Goal: Navigation & Orientation: Find specific page/section

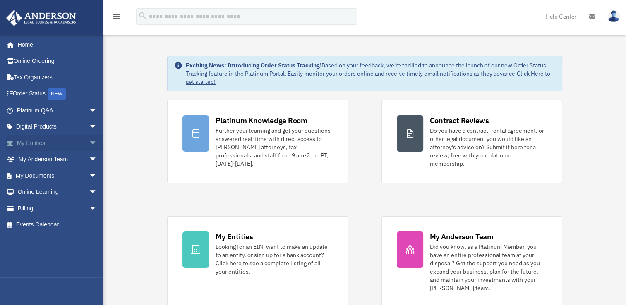
click at [46, 141] on link "My Entities arrow_drop_down" at bounding box center [58, 143] width 104 height 17
click at [40, 142] on link "My Entities arrow_drop_down" at bounding box center [58, 143] width 104 height 17
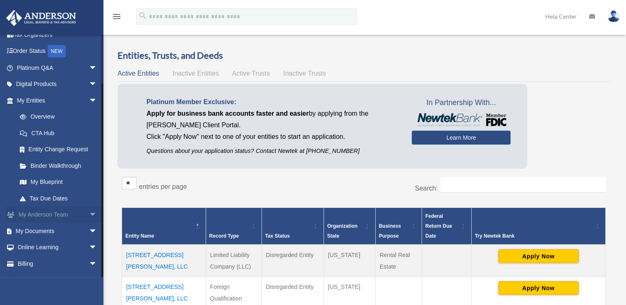
scroll to position [54, 0]
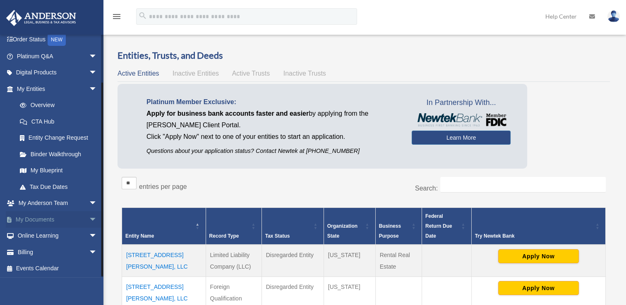
click at [46, 216] on link "My Documents arrow_drop_down" at bounding box center [58, 219] width 104 height 17
click at [56, 219] on link "My Documents arrow_drop_down" at bounding box center [58, 219] width 104 height 17
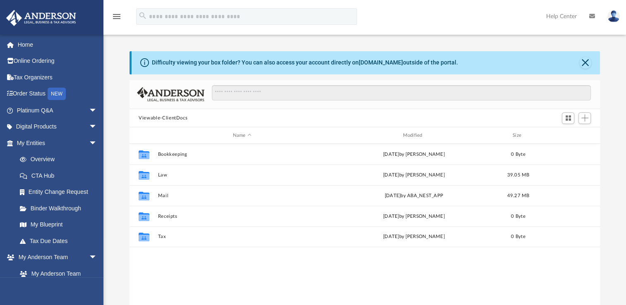
scroll to position [182, 464]
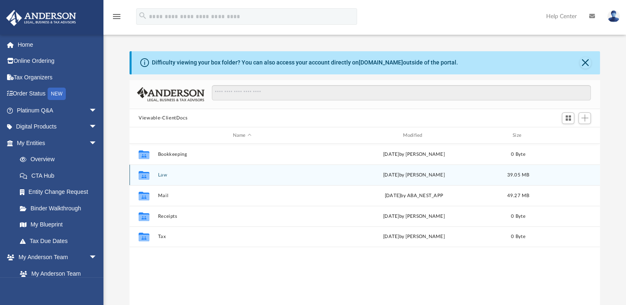
click at [161, 171] on div "Collaborated Folder Law [DATE] by [PERSON_NAME] 39.05 MB" at bounding box center [365, 175] width 471 height 21
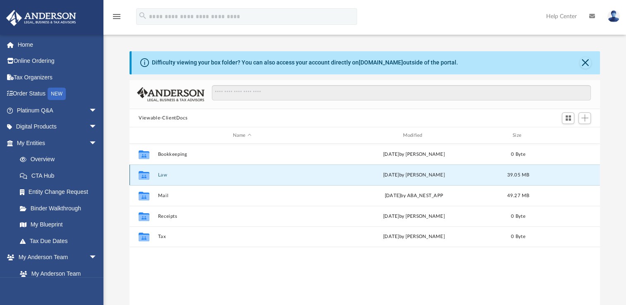
click at [161, 173] on button "Law" at bounding box center [242, 175] width 168 height 5
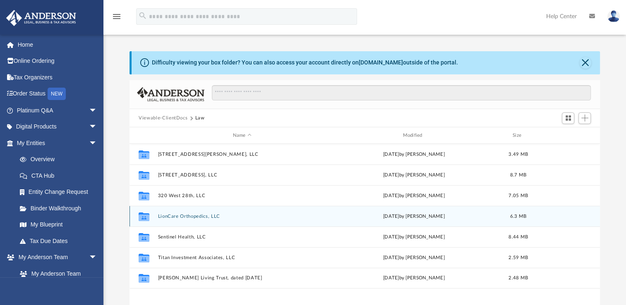
click at [183, 217] on button "LionCare Orthopedics, LLC" at bounding box center [242, 216] width 168 height 5
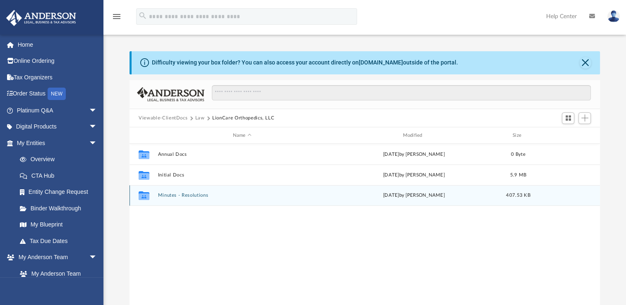
click at [187, 195] on button "Minutes - Resolutions" at bounding box center [242, 195] width 168 height 5
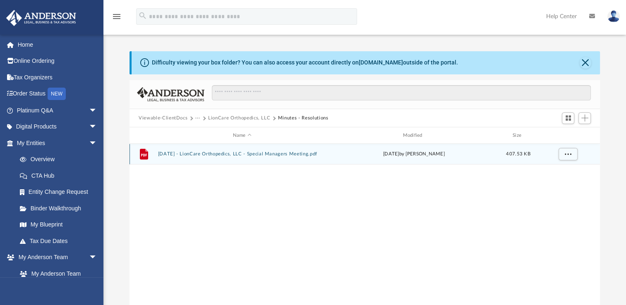
click at [192, 154] on button "2025.09.06 - LionCare Orthopedics, LLC - Special Managers Meeting.pdf" at bounding box center [242, 153] width 168 height 5
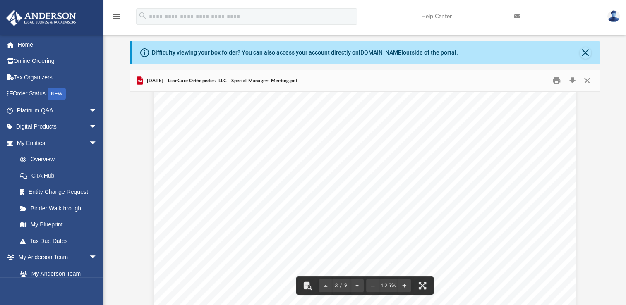
scroll to position [1146, 0]
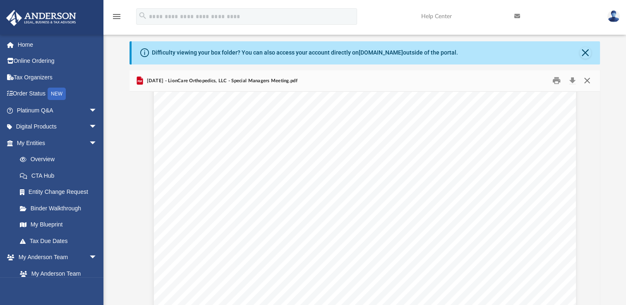
click at [589, 82] on button "Close" at bounding box center [586, 81] width 15 height 13
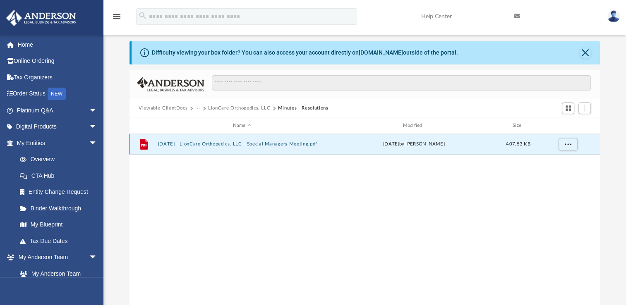
click at [274, 147] on button "2025.09.06 - LionCare Orthopedics, LLC - Special Managers Meeting.pdf" at bounding box center [242, 144] width 168 height 5
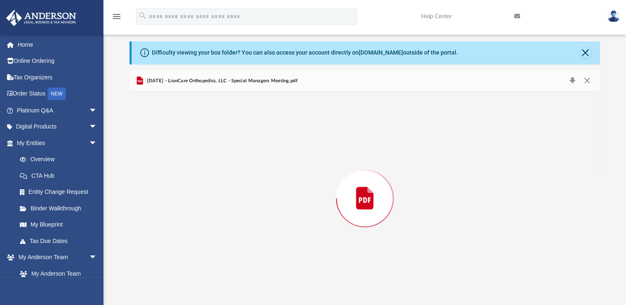
scroll to position [1118, 0]
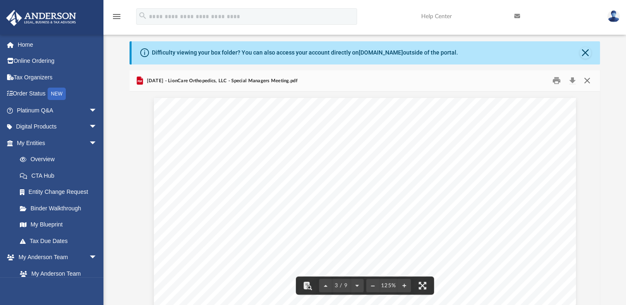
click at [589, 77] on button "Close" at bounding box center [586, 81] width 15 height 13
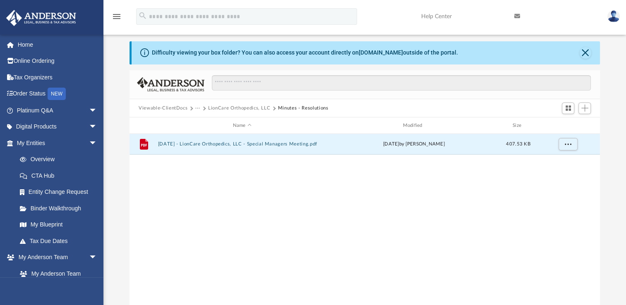
click at [249, 107] on button "LionCare Orthopedics, LLC" at bounding box center [239, 108] width 62 height 7
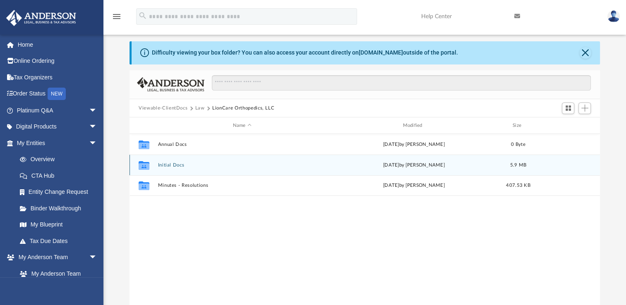
click at [166, 168] on div "Collaborated Folder Initial Docs Fri Sep 12 2025 by Mercy Solon 5.9 MB" at bounding box center [365, 165] width 471 height 21
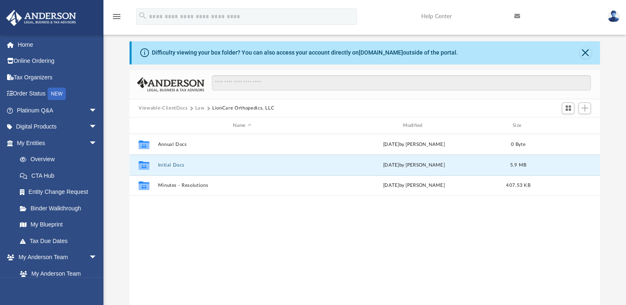
click at [178, 105] on button "Viewable-ClientDocs" at bounding box center [163, 108] width 49 height 7
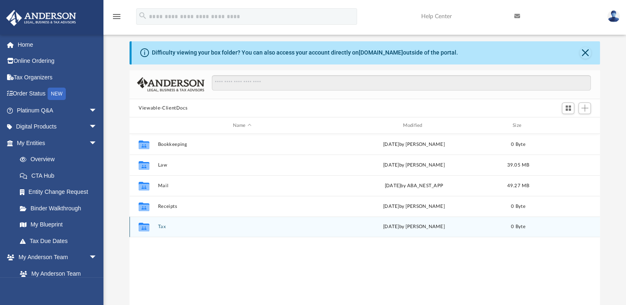
click at [158, 230] on div "Collaborated Folder Tax [DATE] by [PERSON_NAME] 0 Byte" at bounding box center [365, 227] width 471 height 21
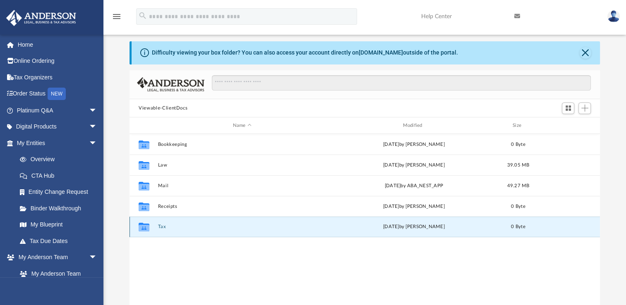
click at [418, 229] on div "Wed Apr 6 2022 by Irene Calvillo" at bounding box center [414, 227] width 168 height 7
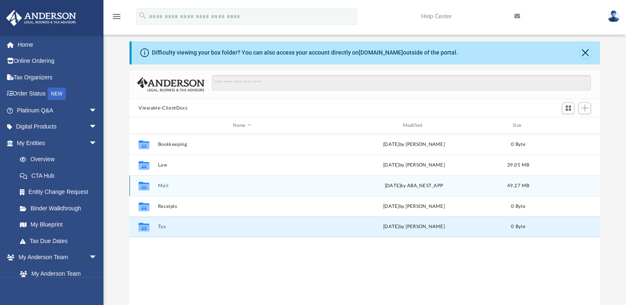
click at [165, 185] on button "Mail" at bounding box center [242, 185] width 168 height 5
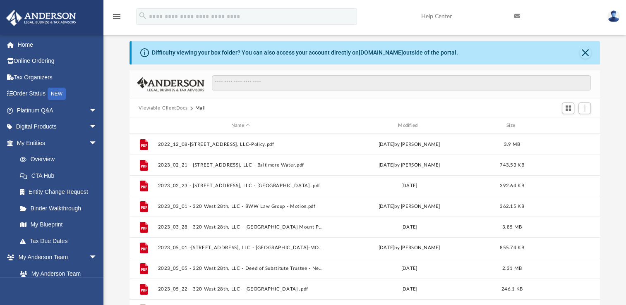
click at [169, 108] on button "Viewable-ClientDocs" at bounding box center [163, 108] width 49 height 7
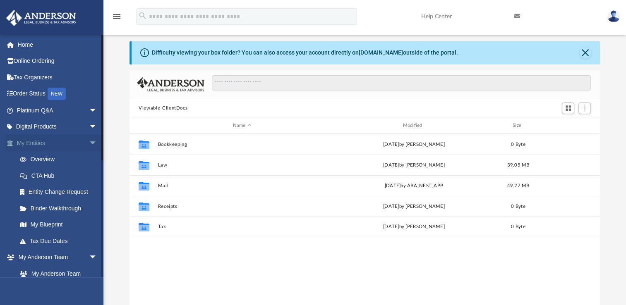
click at [29, 141] on link "My Entities arrow_drop_down" at bounding box center [58, 143] width 104 height 17
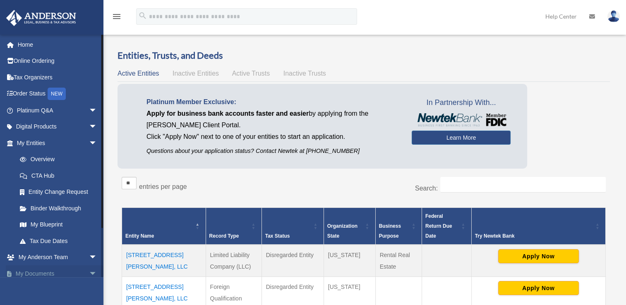
click at [40, 274] on link "My Documents arrow_drop_down" at bounding box center [58, 274] width 104 height 17
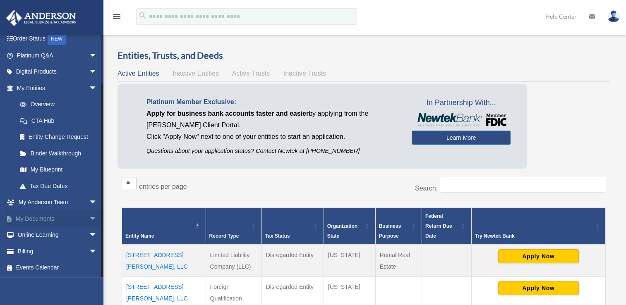
scroll to position [52, 0]
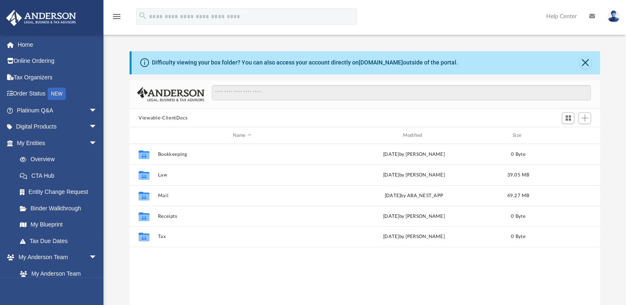
scroll to position [182, 464]
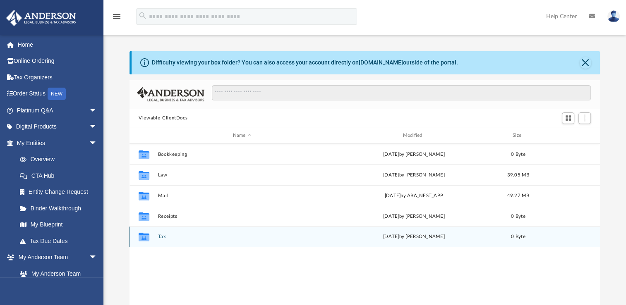
click at [160, 238] on button "Tax" at bounding box center [242, 236] width 168 height 5
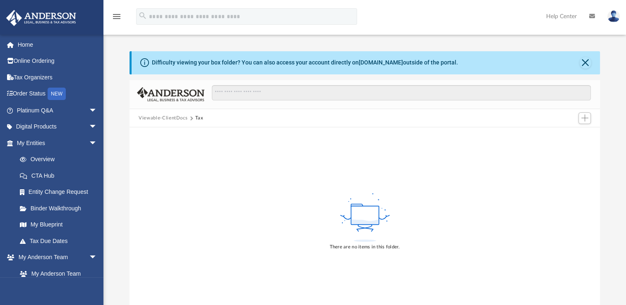
click at [164, 121] on button "Viewable-ClientDocs" at bounding box center [163, 118] width 49 height 7
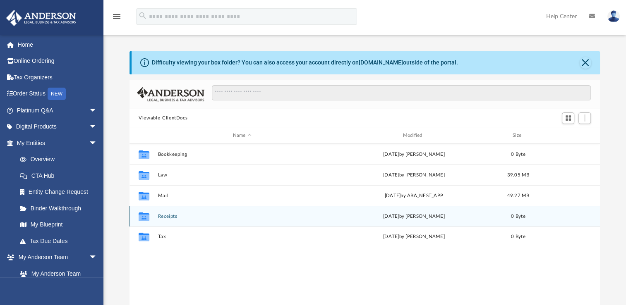
click at [147, 215] on icon "grid" at bounding box center [144, 218] width 11 height 7
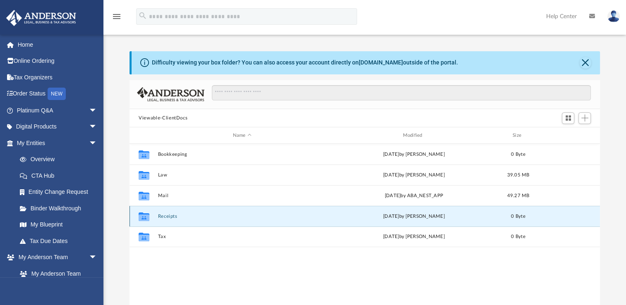
click at [170, 214] on button "Receipts" at bounding box center [242, 216] width 168 height 5
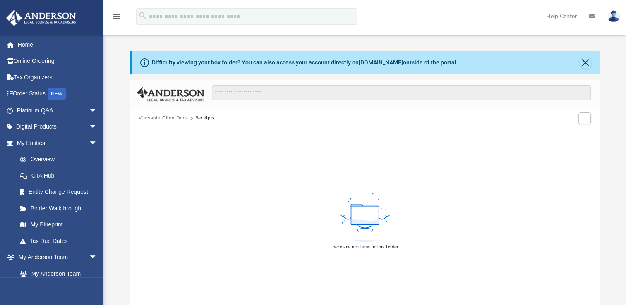
click at [173, 119] on button "Viewable-ClientDocs" at bounding box center [163, 118] width 49 height 7
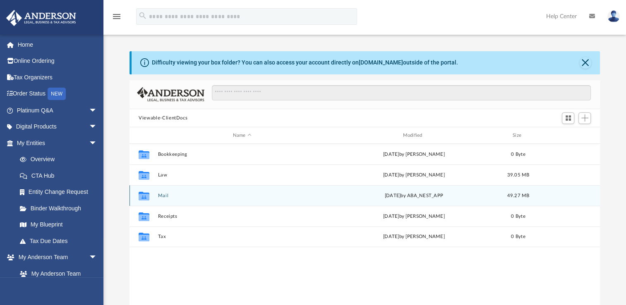
click at [163, 195] on button "Mail" at bounding box center [242, 195] width 168 height 5
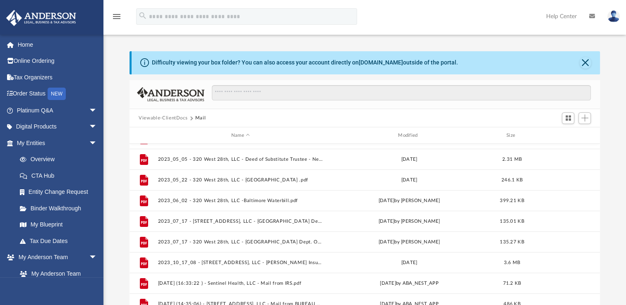
scroll to position [0, 0]
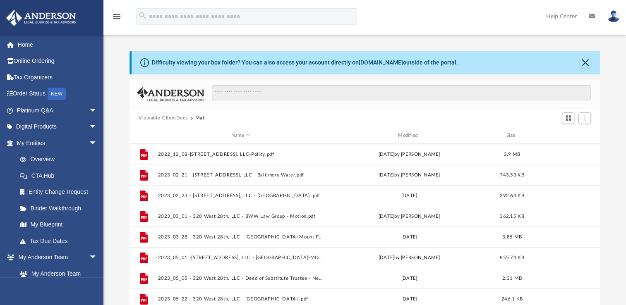
click at [173, 118] on button "Viewable-ClientDocs" at bounding box center [163, 118] width 49 height 7
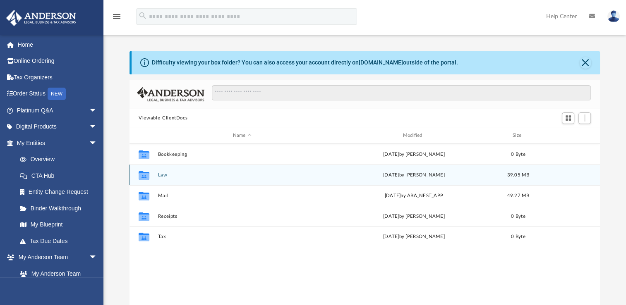
click at [163, 175] on button "Law" at bounding box center [242, 175] width 168 height 5
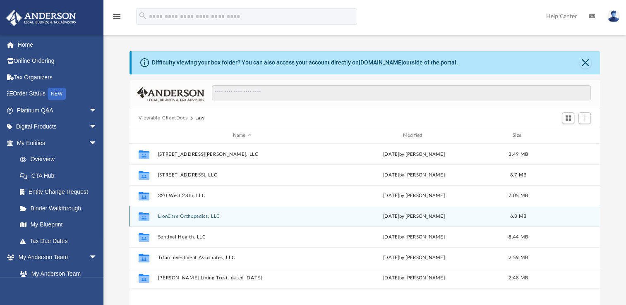
click at [204, 215] on button "LionCare Orthopedics, LLC" at bounding box center [242, 216] width 168 height 5
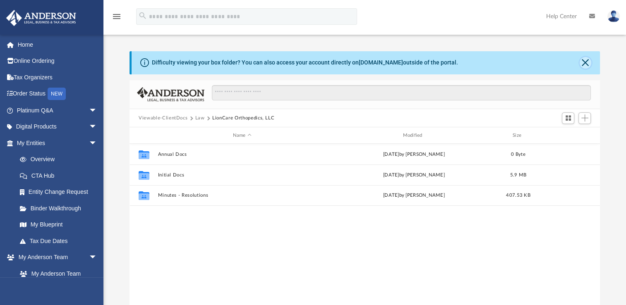
click at [582, 62] on button "Close" at bounding box center [586, 63] width 12 height 12
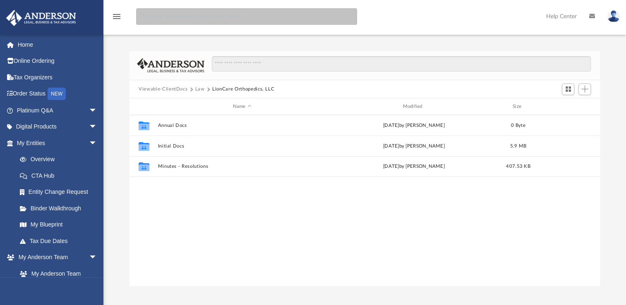
click at [236, 19] on input "search" at bounding box center [246, 16] width 221 height 17
type input "***"
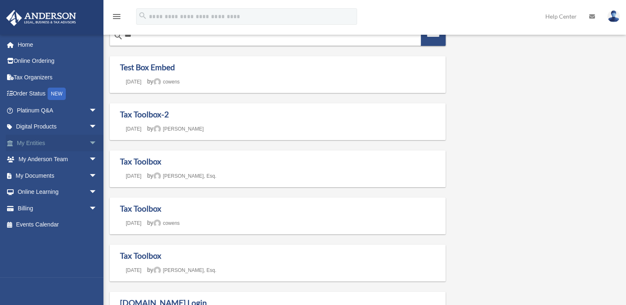
click at [41, 139] on link "My Entities arrow_drop_down" at bounding box center [58, 143] width 104 height 17
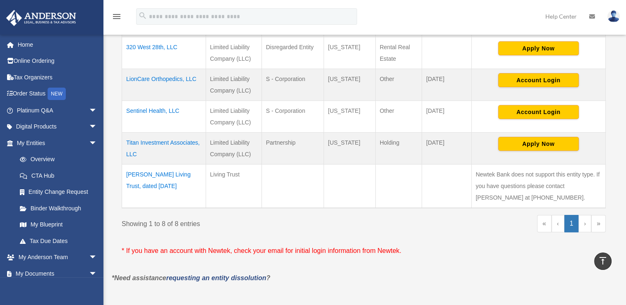
scroll to position [301, 0]
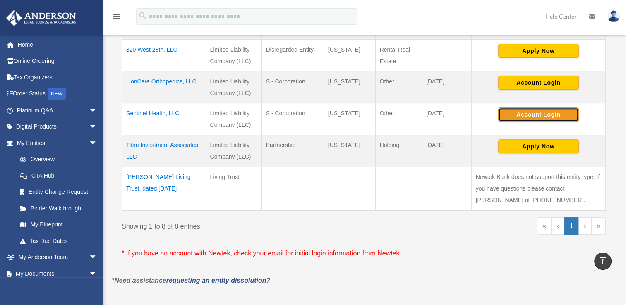
click at [523, 117] on button "Account Login" at bounding box center [538, 115] width 81 height 14
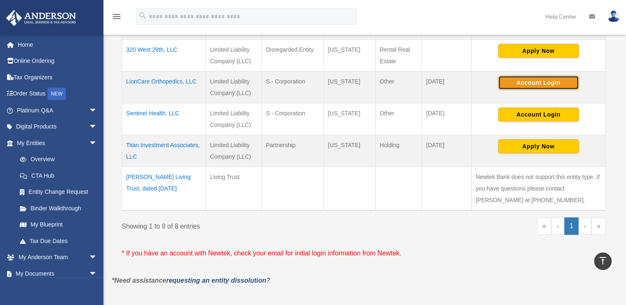
click at [542, 84] on button "Account Login" at bounding box center [538, 83] width 81 height 14
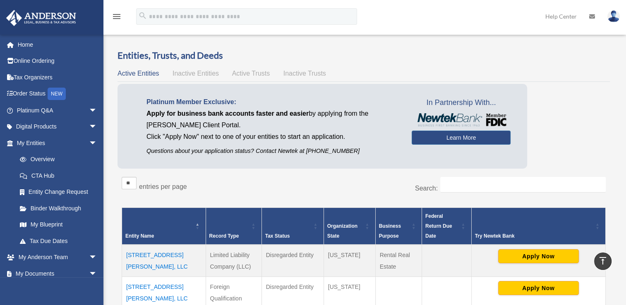
scroll to position [0, 0]
click at [52, 271] on link "My Documents arrow_drop_down" at bounding box center [58, 274] width 104 height 17
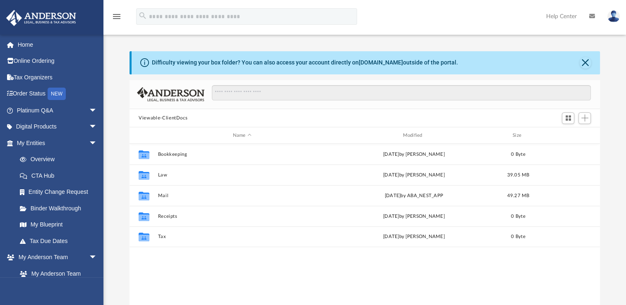
scroll to position [182, 464]
click at [41, 139] on link "My Entities arrow_drop_down" at bounding box center [58, 143] width 104 height 17
click at [41, 158] on link "Overview" at bounding box center [61, 159] width 98 height 17
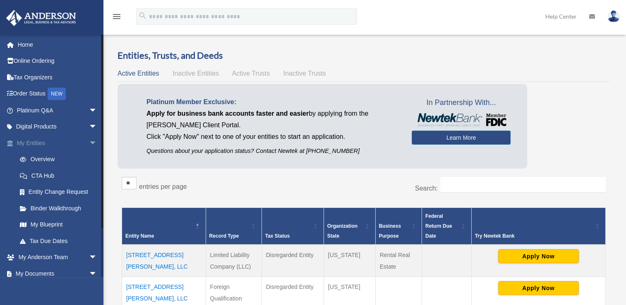
click at [34, 144] on link "My Entities arrow_drop_down" at bounding box center [58, 143] width 104 height 17
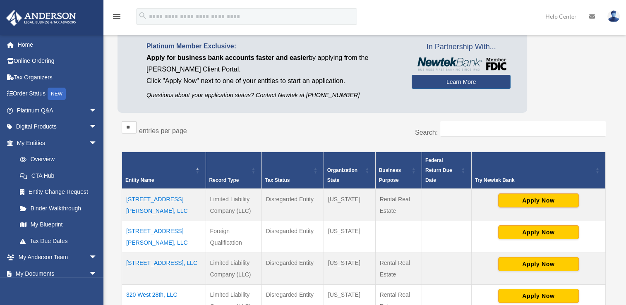
scroll to position [56, 0]
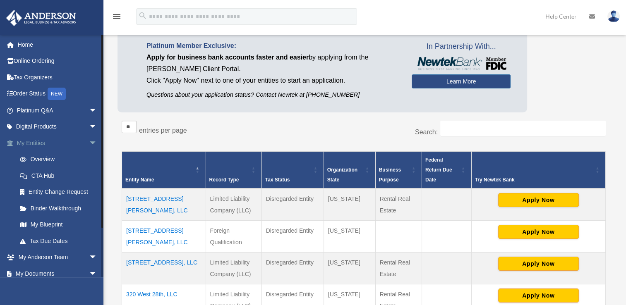
click at [38, 142] on link "My Entities arrow_drop_down" at bounding box center [58, 143] width 104 height 17
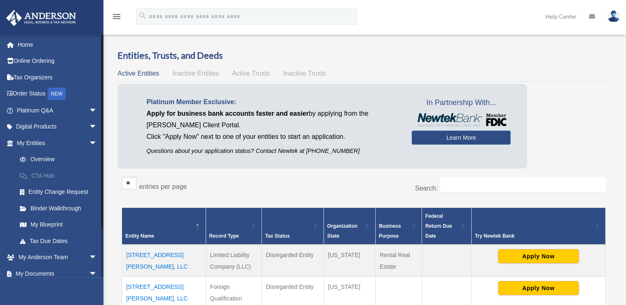
click at [51, 172] on link "CTA Hub" at bounding box center [61, 176] width 98 height 17
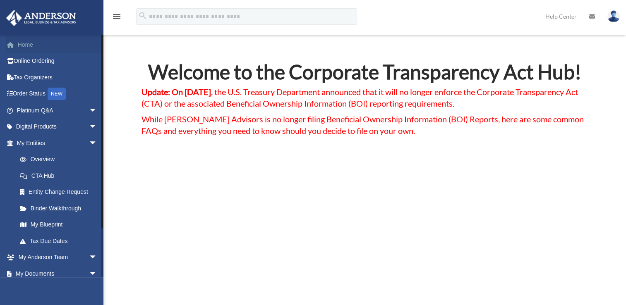
click at [31, 42] on link "Home" at bounding box center [58, 44] width 104 height 17
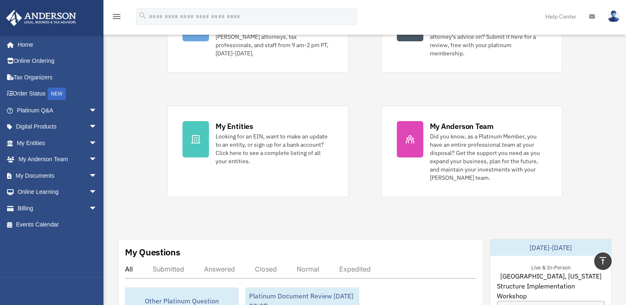
scroll to position [110, 0]
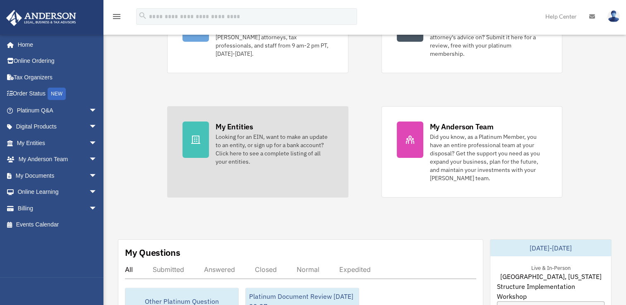
click at [251, 123] on div "My Entities Looking for an EIN, want to make an update to an entity, or sign up…" at bounding box center [274, 144] width 117 height 44
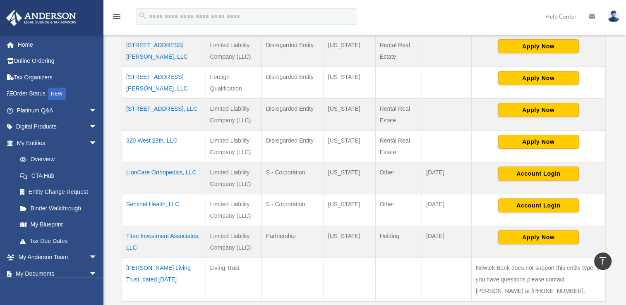
scroll to position [211, 0]
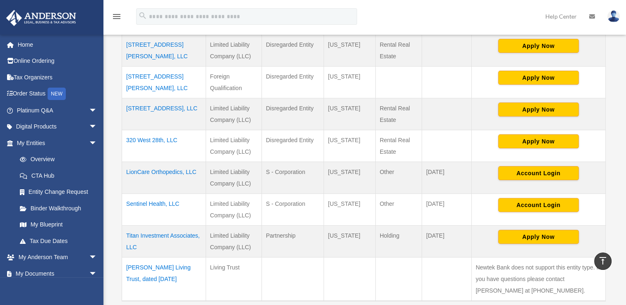
click at [166, 171] on td "LionCare Orthopedics, LLC" at bounding box center [164, 178] width 84 height 32
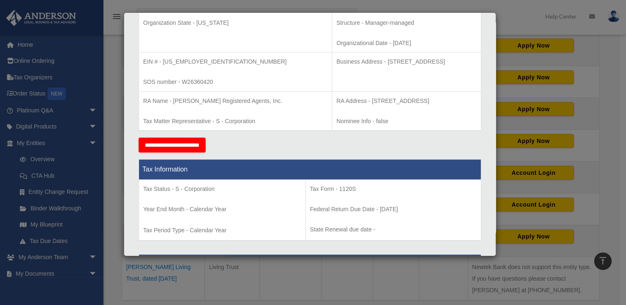
scroll to position [0, 0]
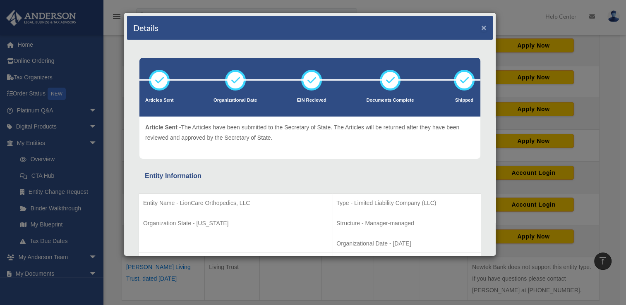
click at [481, 27] on button "×" at bounding box center [483, 27] width 5 height 9
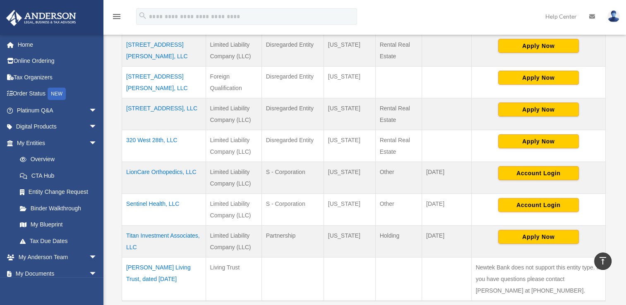
click at [172, 168] on td "LionCare Orthopedics, LLC" at bounding box center [164, 178] width 84 height 32
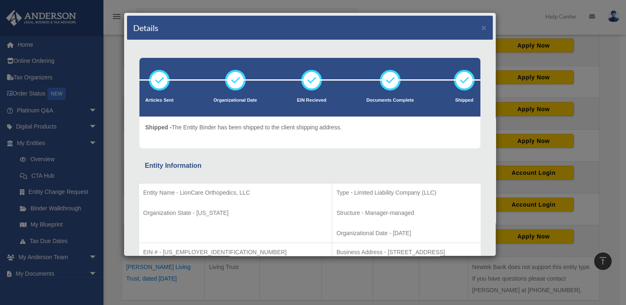
click at [474, 29] on div "Details ×" at bounding box center [310, 28] width 366 height 24
click at [481, 25] on button "×" at bounding box center [483, 27] width 5 height 9
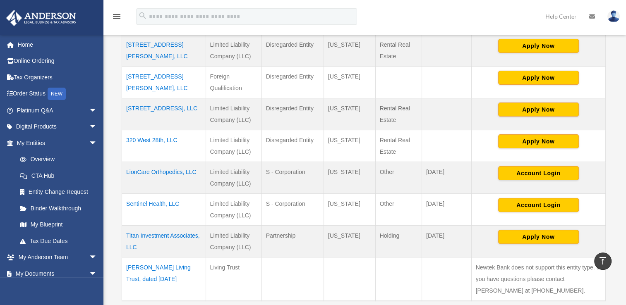
click at [149, 204] on td "Sentinel Health, LLC" at bounding box center [164, 210] width 84 height 32
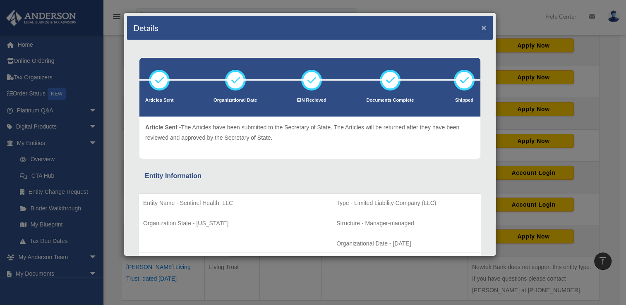
click at [481, 31] on button "×" at bounding box center [483, 27] width 5 height 9
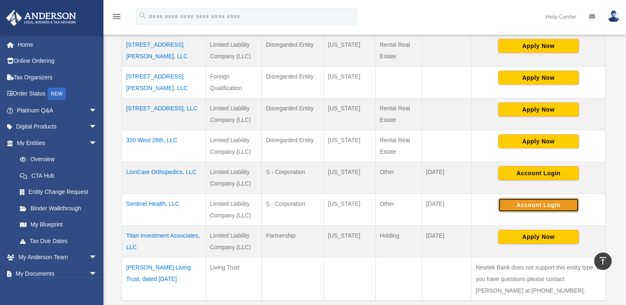
click at [546, 201] on button "Account Login" at bounding box center [538, 205] width 81 height 14
click at [615, 21] on img at bounding box center [614, 16] width 12 height 12
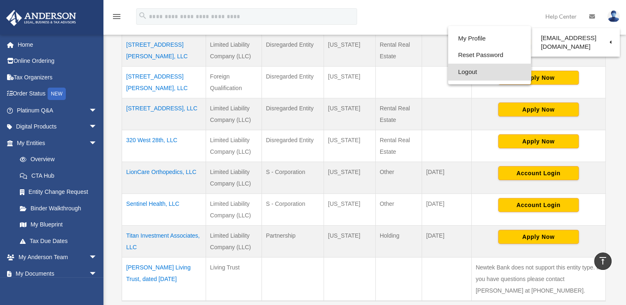
click at [448, 69] on link "Logout" at bounding box center [489, 72] width 83 height 17
